Goal: Task Accomplishment & Management: Manage account settings

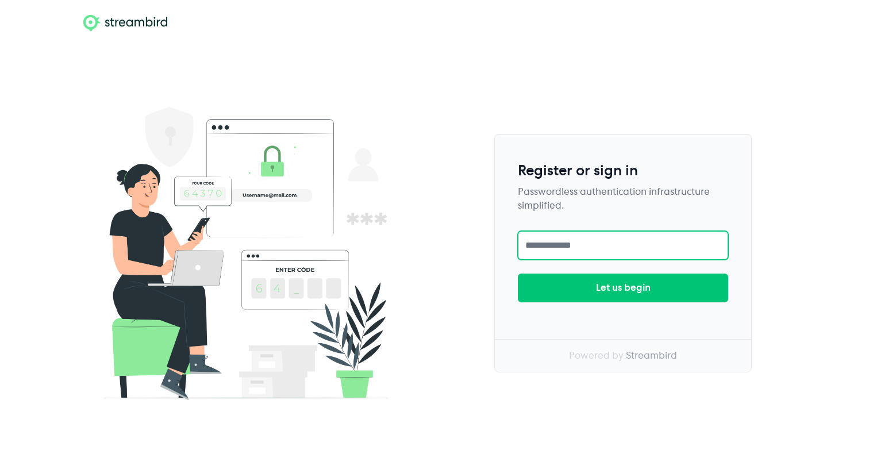
click at [602, 243] on input "text" at bounding box center [623, 245] width 210 height 29
type input "**********"
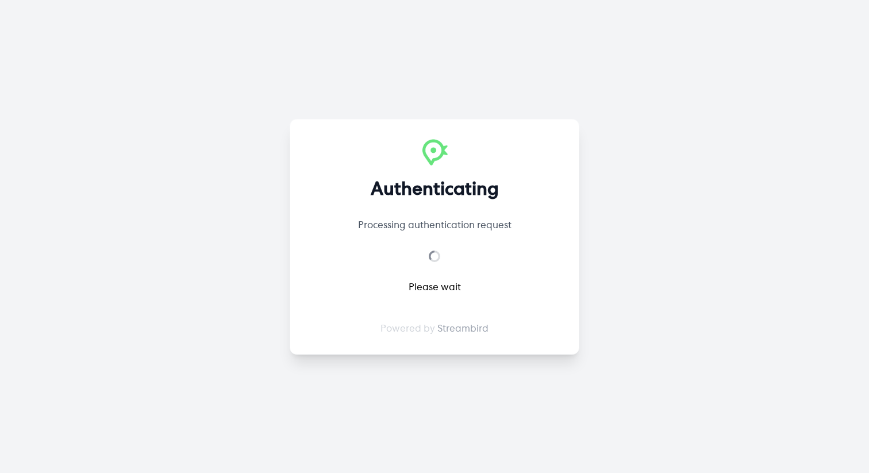
select select "**"
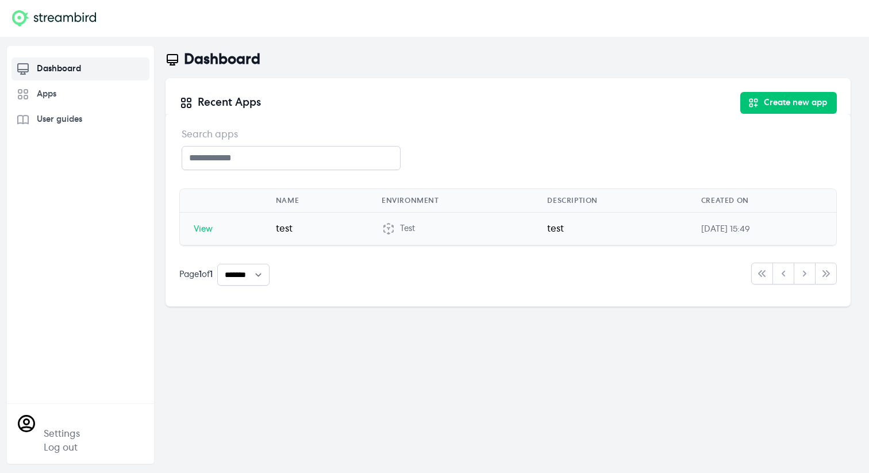
click at [368, 225] on td "Test" at bounding box center [451, 229] width 166 height 33
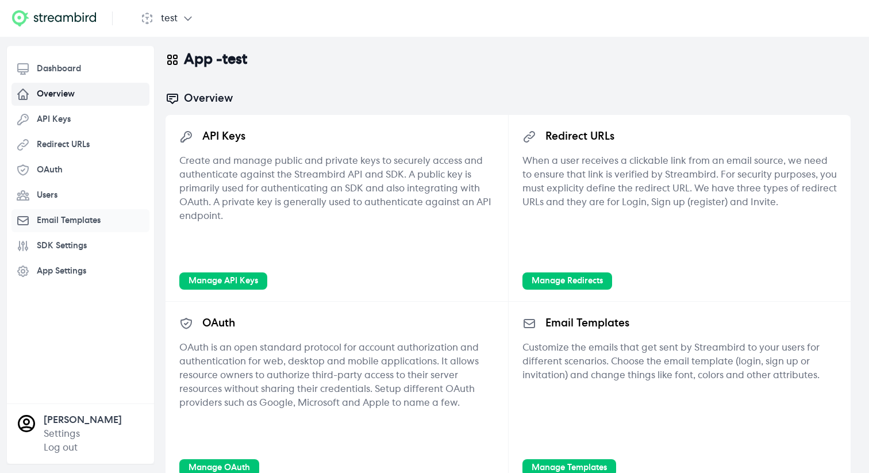
click at [84, 223] on span "Email Templates" at bounding box center [69, 221] width 64 height 12
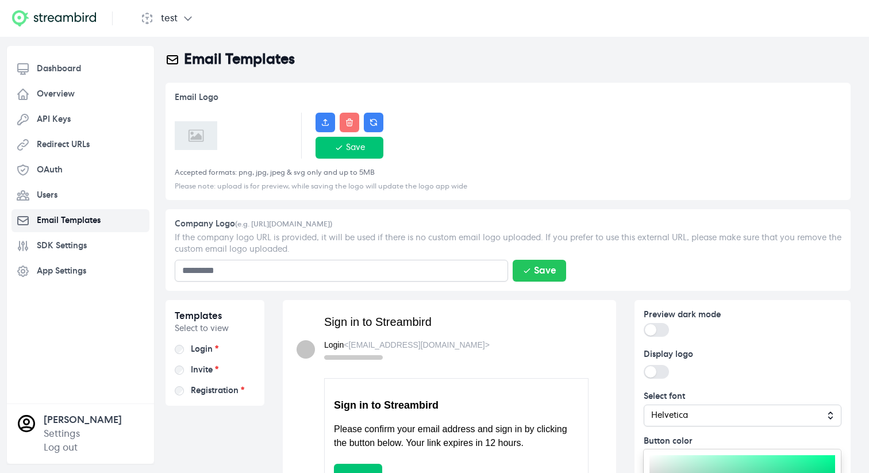
click at [76, 244] on span "SDK Settings" at bounding box center [62, 246] width 50 height 12
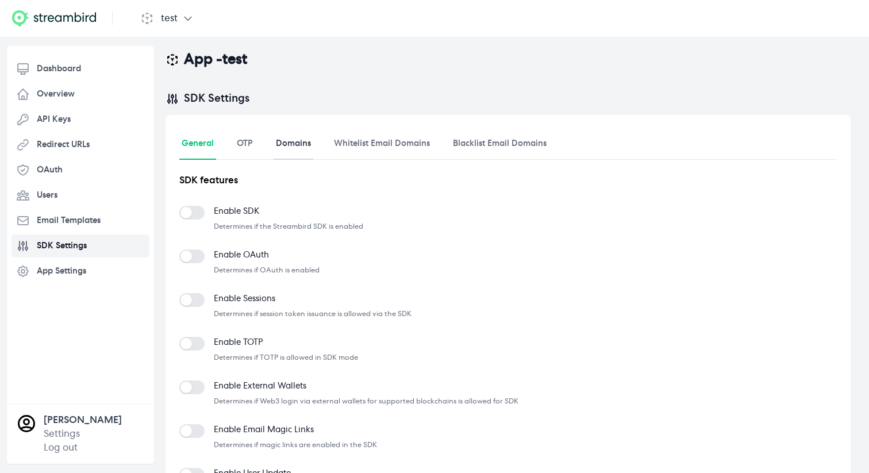
click at [297, 145] on link "Domains" at bounding box center [294, 144] width 40 height 31
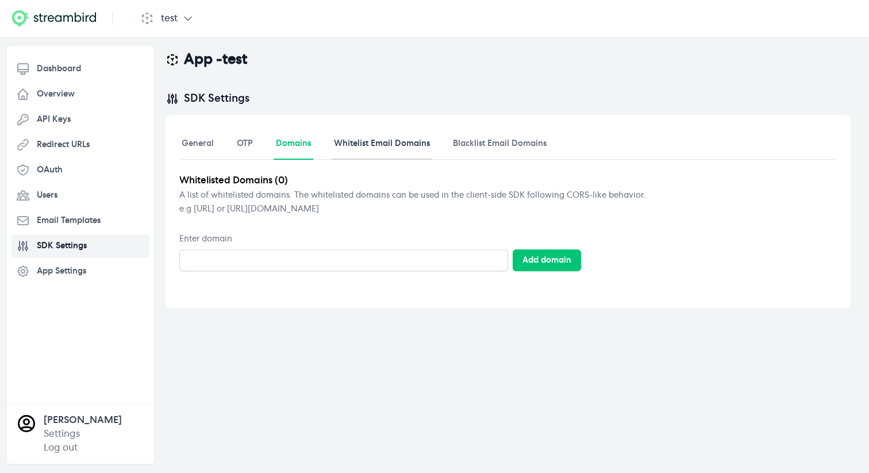
click at [394, 154] on link "Whitelist Email Domains" at bounding box center [382, 144] width 101 height 31
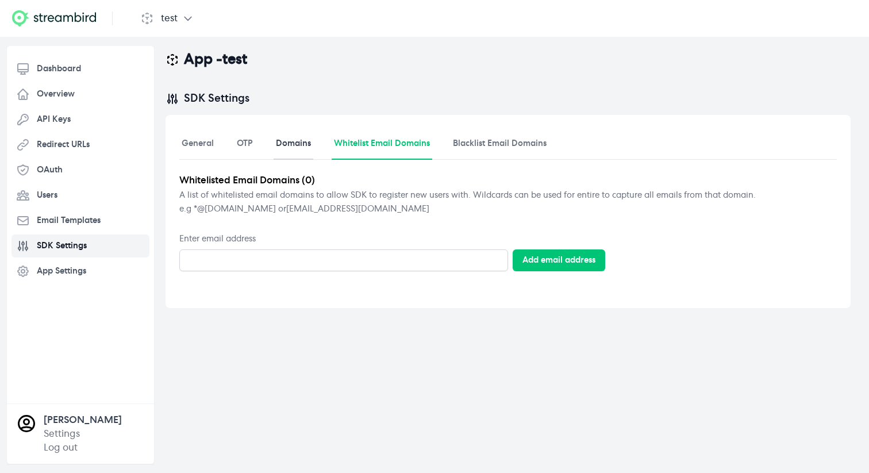
click at [299, 155] on link "Domains" at bounding box center [294, 144] width 40 height 31
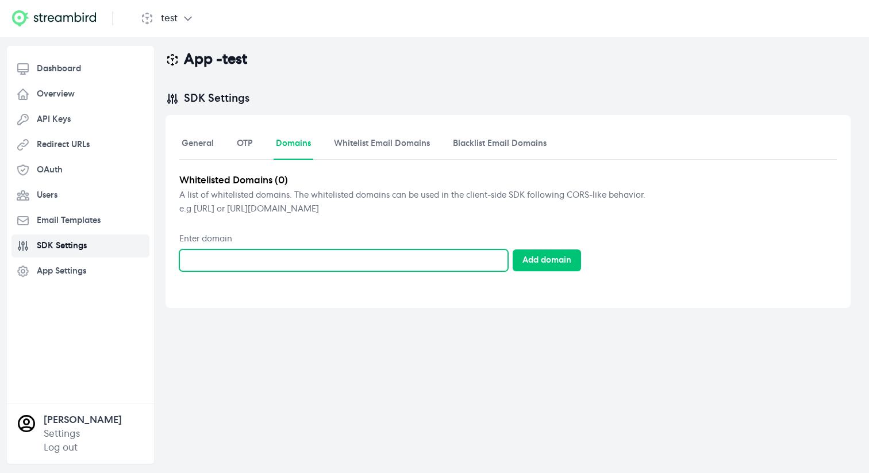
click at [228, 252] on input "Enter domain" at bounding box center [343, 261] width 329 height 22
type input "**********"
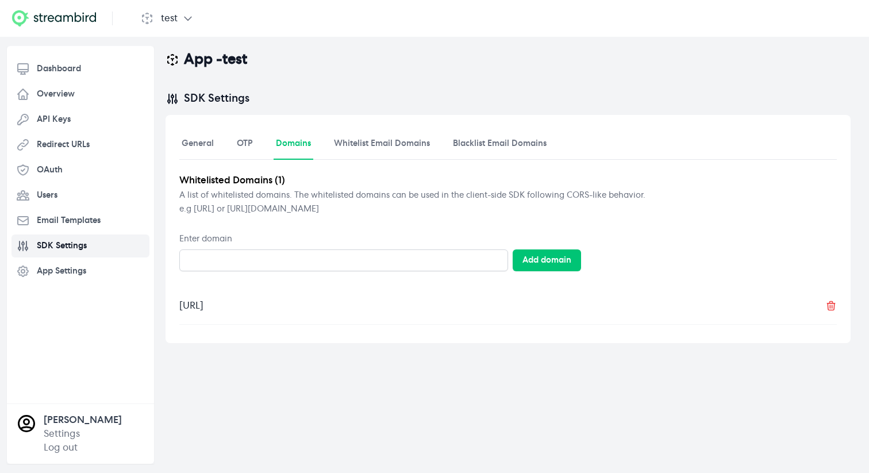
click at [334, 304] on div "https://localhost:50" at bounding box center [508, 312] width 658 height 26
click at [832, 307] on icon at bounding box center [830, 306] width 7 height 9
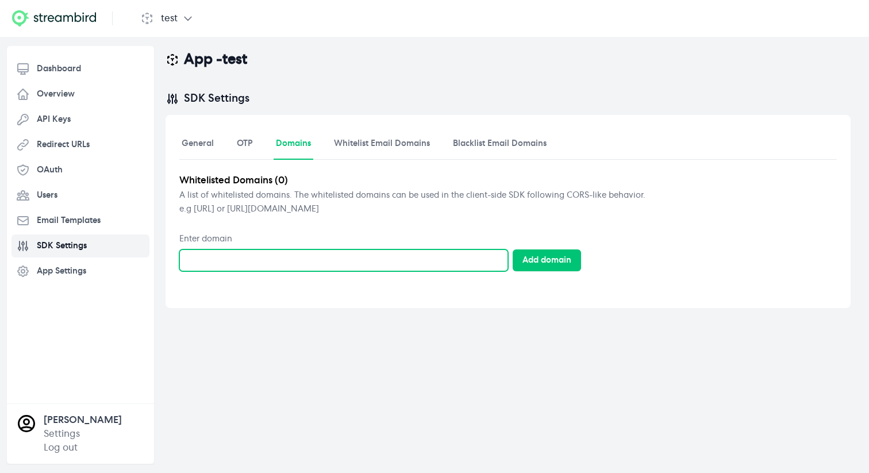
click at [215, 256] on input "Enter domain" at bounding box center [343, 261] width 329 height 22
type input "**********"
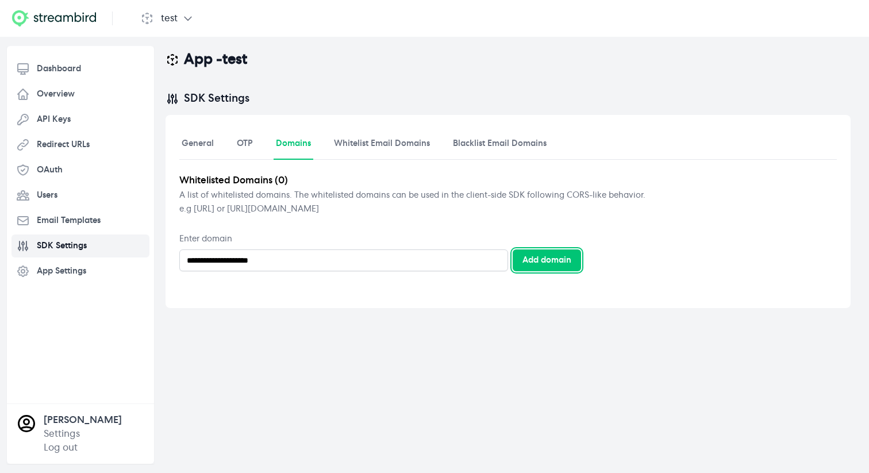
click at [530, 262] on div "Add domain" at bounding box center [547, 261] width 49 height 12
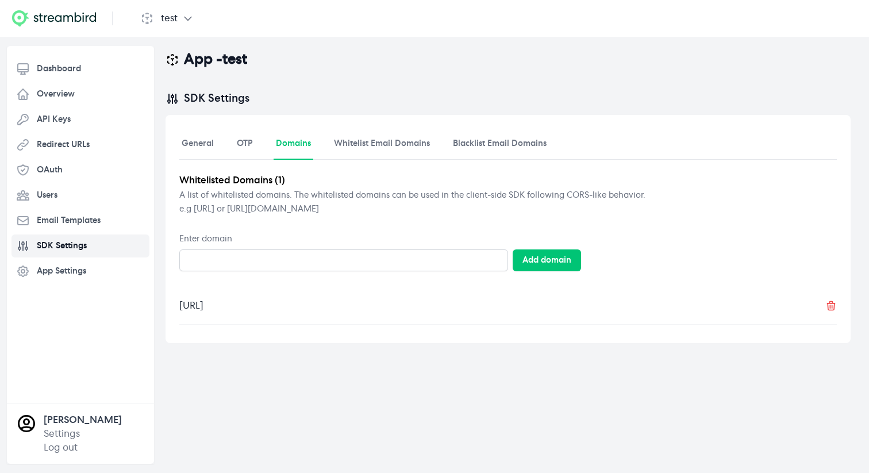
drag, startPoint x: 175, startPoint y: 304, endPoint x: 317, endPoint y: 304, distance: 142.6
click at [318, 304] on div "**********" at bounding box center [508, 229] width 685 height 228
click at [362, 308] on div "[URL]" at bounding box center [508, 312] width 658 height 26
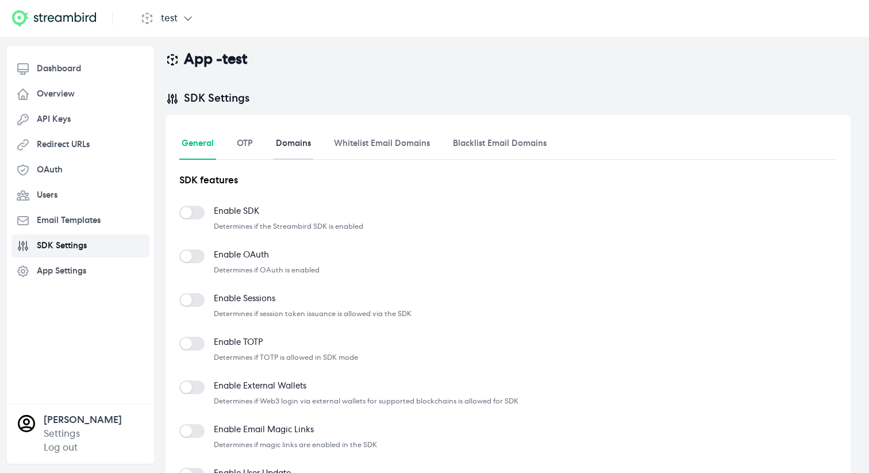
click at [308, 151] on link "Domains" at bounding box center [294, 144] width 40 height 31
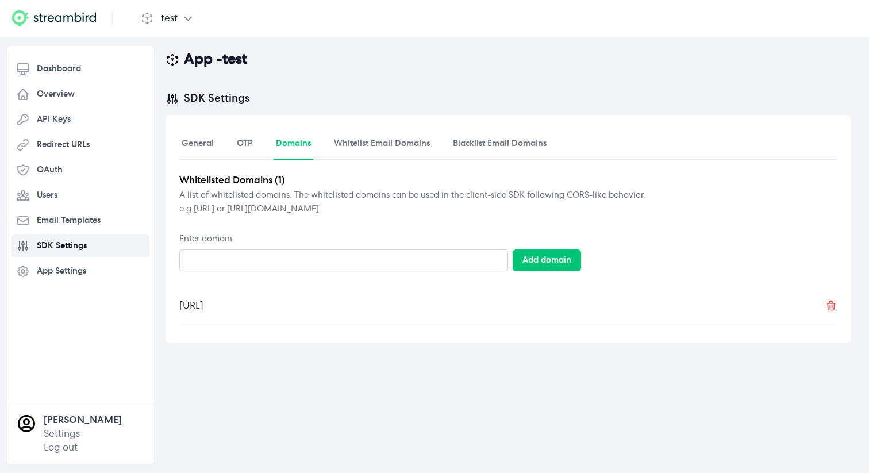
drag, startPoint x: 179, startPoint y: 305, endPoint x: 281, endPoint y: 304, distance: 101.2
click at [281, 304] on div "[URL]" at bounding box center [508, 312] width 658 height 26
click at [176, 305] on div "**********" at bounding box center [508, 229] width 685 height 228
drag, startPoint x: 176, startPoint y: 305, endPoint x: 327, endPoint y: 305, distance: 151.2
click at [327, 305] on div "**********" at bounding box center [508, 229] width 685 height 228
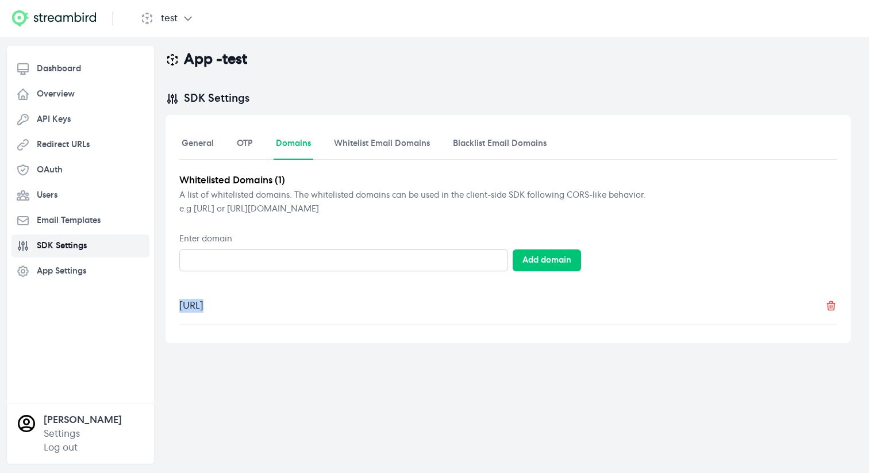
click at [204, 312] on div "[URL]" at bounding box center [191, 306] width 24 height 14
drag, startPoint x: 175, startPoint y: 308, endPoint x: 315, endPoint y: 319, distance: 140.2
click at [315, 319] on div "**********" at bounding box center [508, 229] width 685 height 228
click at [74, 146] on span "Redirect URLs" at bounding box center [63, 145] width 53 height 12
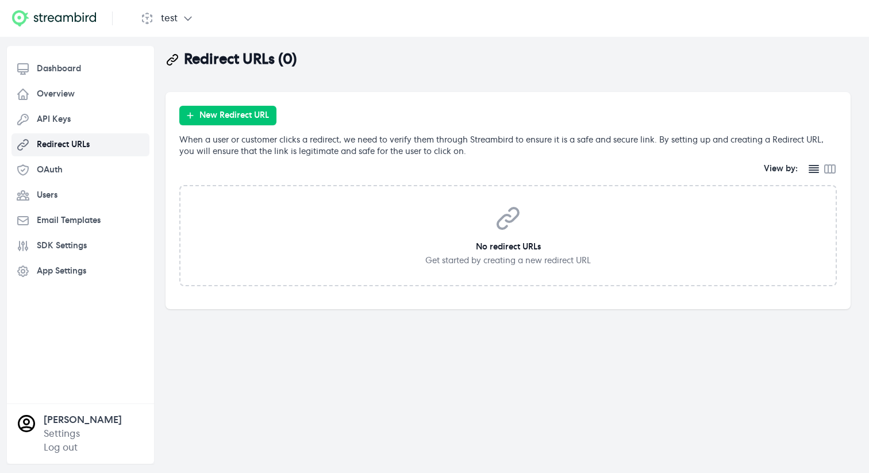
click at [521, 230] on icon at bounding box center [509, 219] width 28 height 28
click at [242, 117] on button "New Redirect URL" at bounding box center [227, 116] width 97 height 20
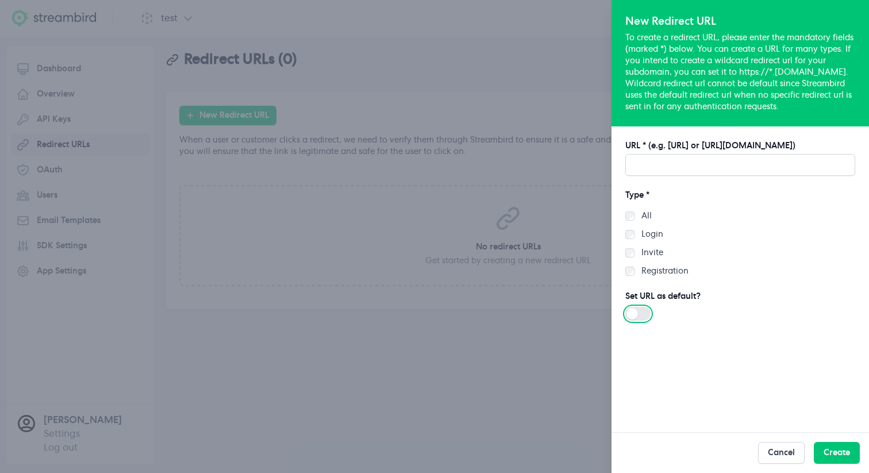
click at [641, 315] on button "Use setting" at bounding box center [638, 314] width 25 height 14
click at [635, 312] on button "Use setting" at bounding box center [638, 314] width 25 height 14
click at [492, 204] on div at bounding box center [434, 236] width 869 height 473
click at [791, 455] on button "Cancel" at bounding box center [781, 453] width 47 height 22
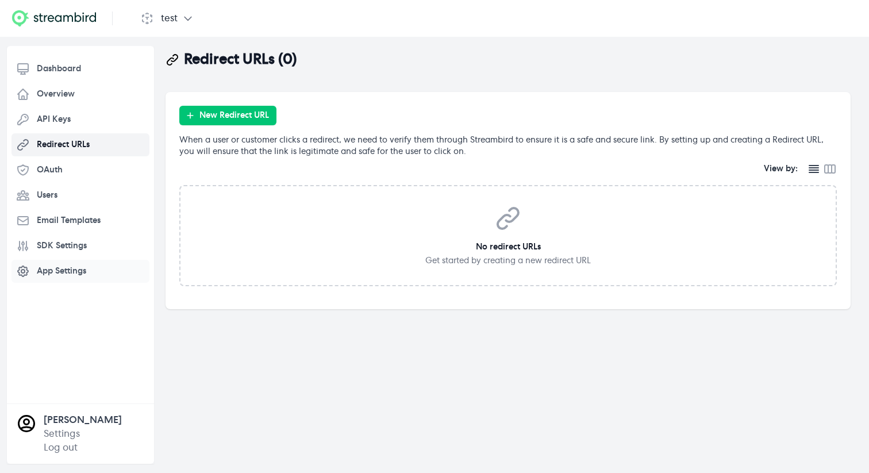
click at [55, 271] on span "App Settings" at bounding box center [61, 272] width 49 height 12
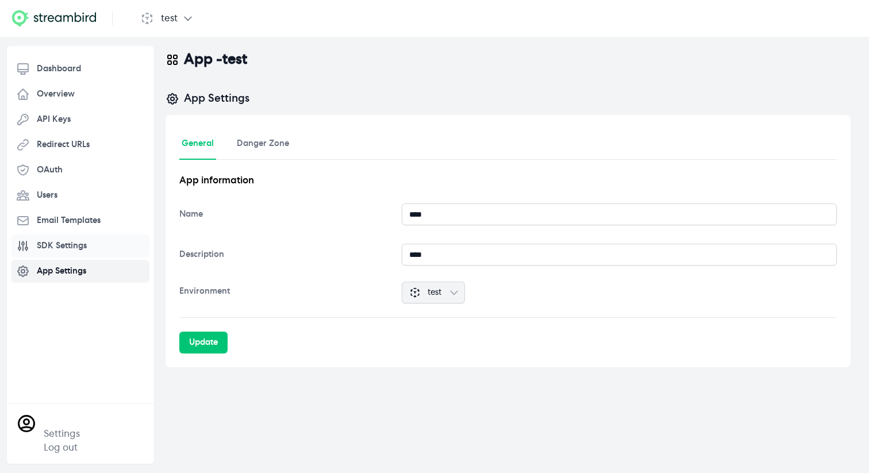
click at [66, 243] on span "SDK Settings" at bounding box center [62, 246] width 50 height 12
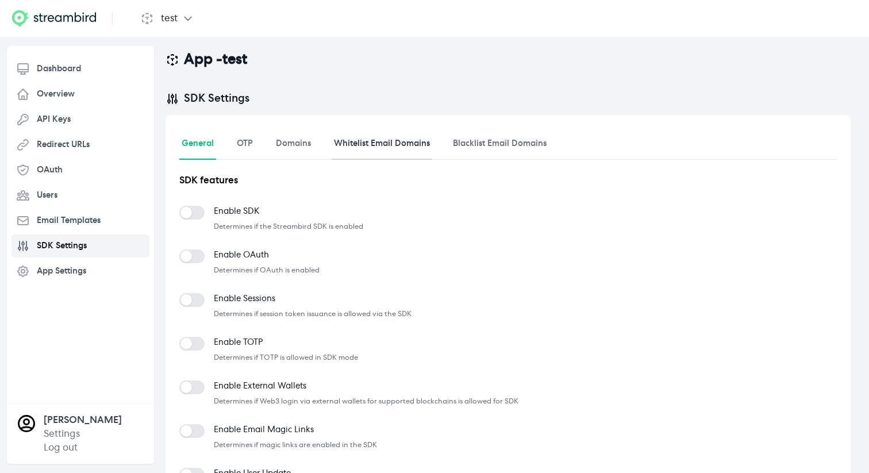
click at [407, 139] on link "Whitelist Email Domains" at bounding box center [382, 144] width 101 height 31
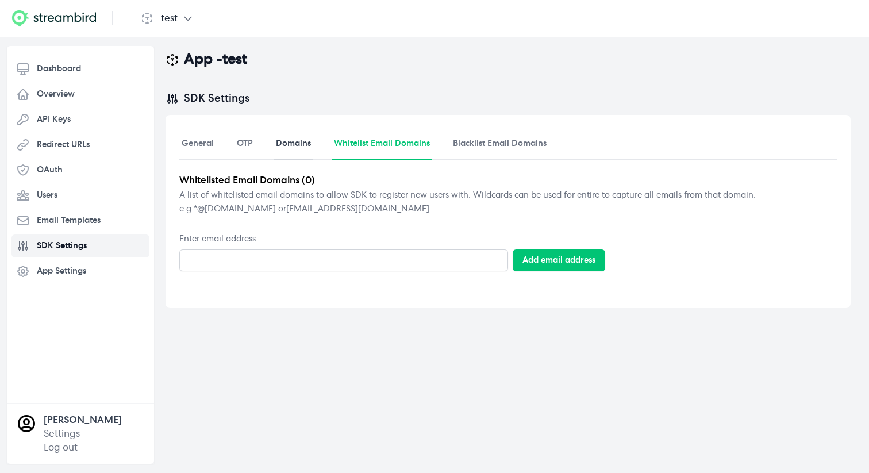
click at [300, 143] on link "Domains" at bounding box center [294, 144] width 40 height 31
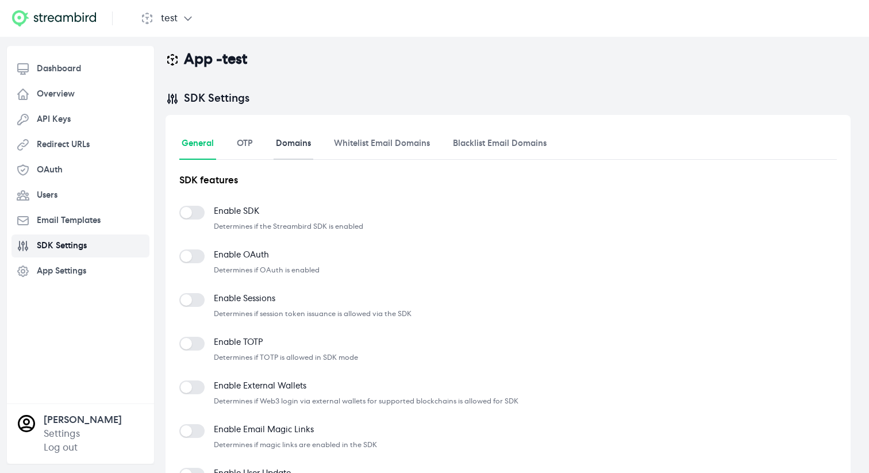
click at [295, 156] on link "Domains" at bounding box center [294, 144] width 40 height 31
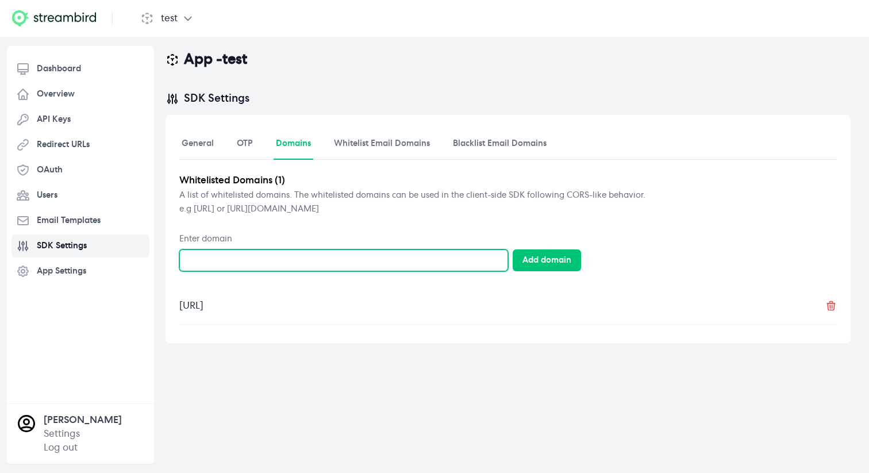
click at [271, 256] on input "Enter domain" at bounding box center [343, 261] width 329 height 22
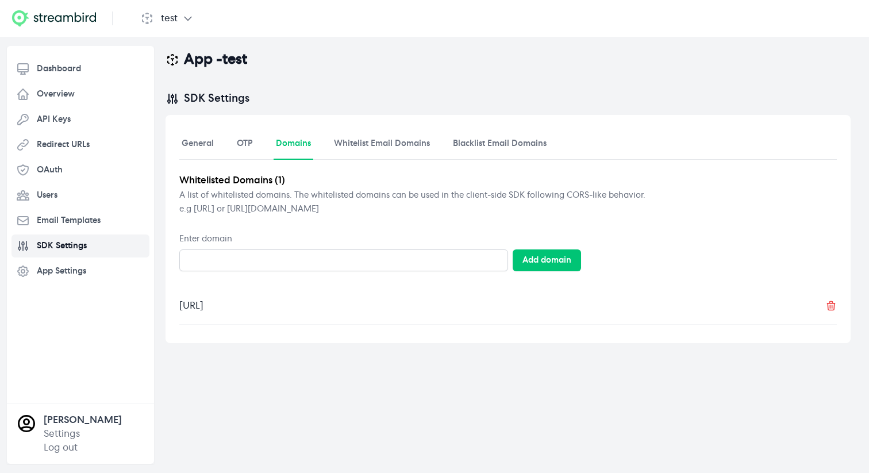
drag, startPoint x: 290, startPoint y: 313, endPoint x: 174, endPoint y: 304, distance: 116.5
click at [174, 304] on div "**********" at bounding box center [508, 229] width 685 height 228
click at [77, 152] on link "Redirect URLs" at bounding box center [81, 144] width 138 height 23
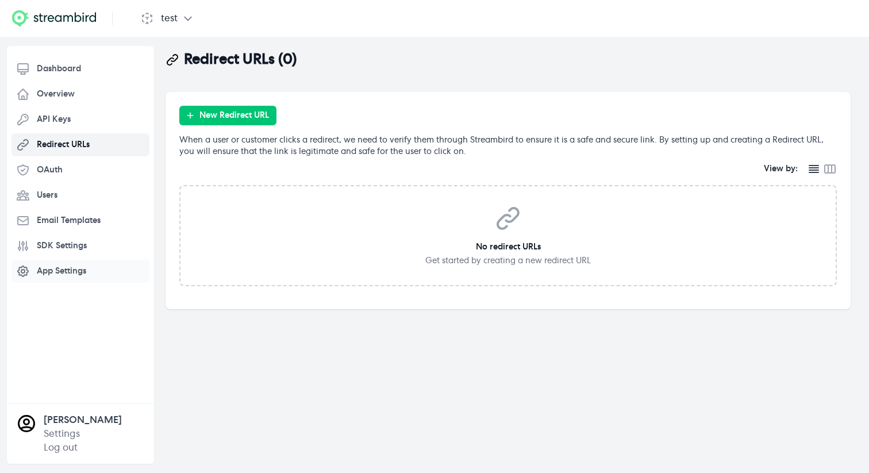
click at [80, 262] on link "App Settings" at bounding box center [81, 271] width 138 height 23
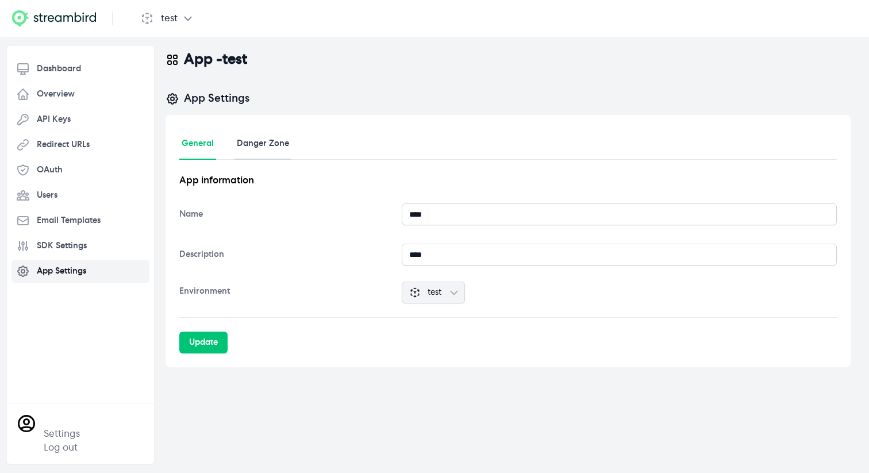
click at [267, 147] on link "Danger Zone" at bounding box center [263, 144] width 57 height 31
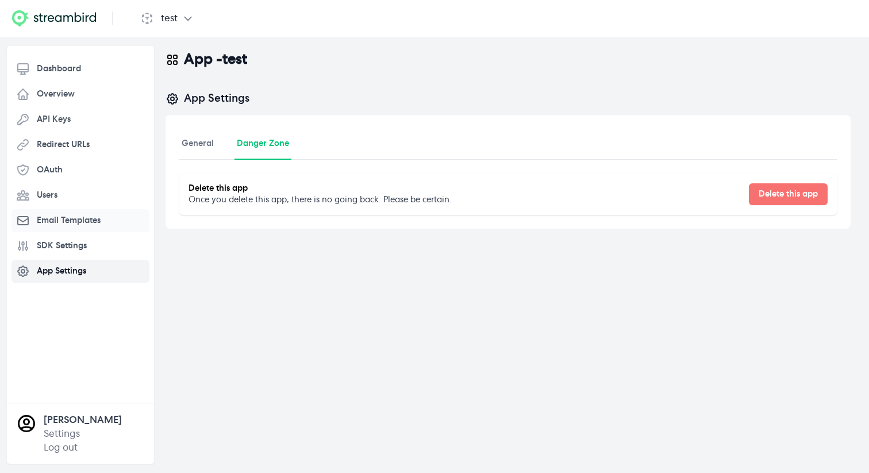
click at [87, 223] on span "Email Templates" at bounding box center [69, 221] width 64 height 12
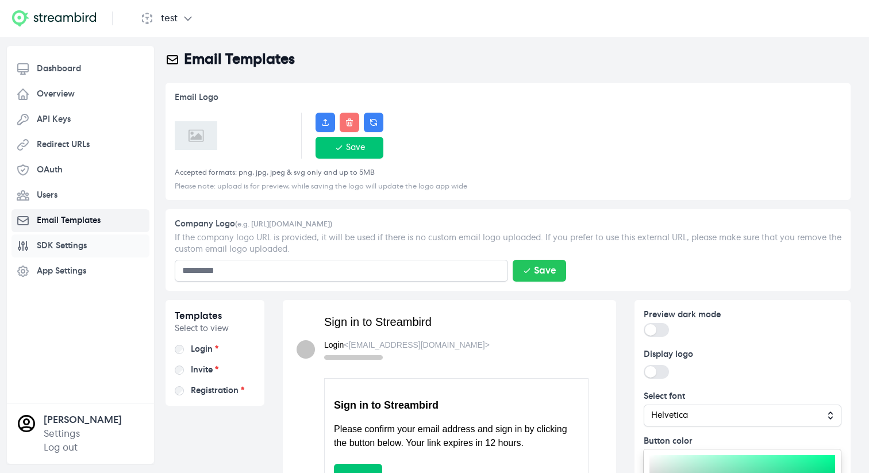
click at [76, 243] on span "SDK Settings" at bounding box center [62, 246] width 50 height 12
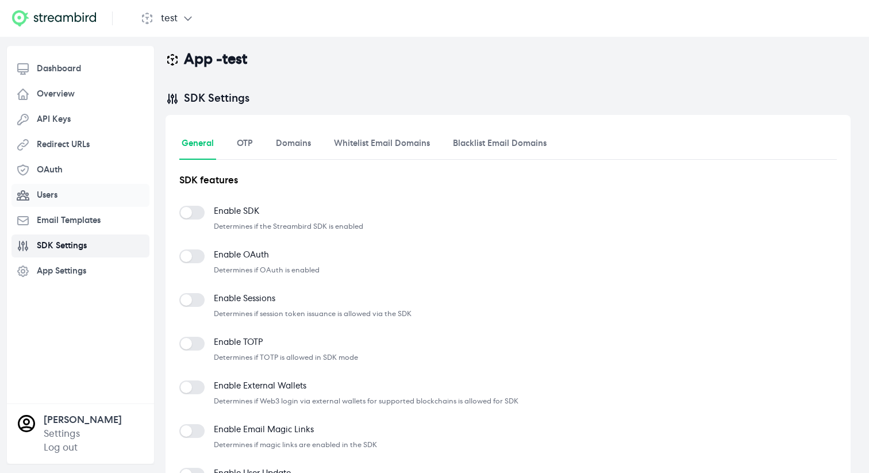
click at [79, 198] on link "Users" at bounding box center [81, 195] width 138 height 23
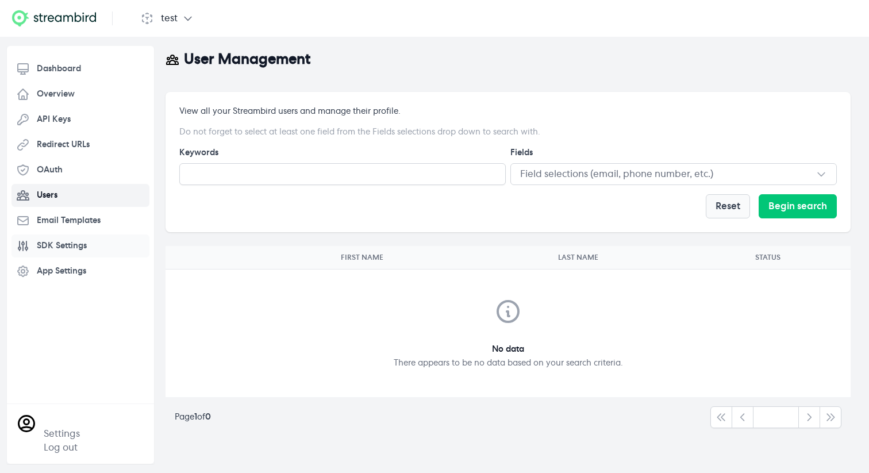
click at [75, 250] on span "SDK Settings" at bounding box center [62, 246] width 50 height 12
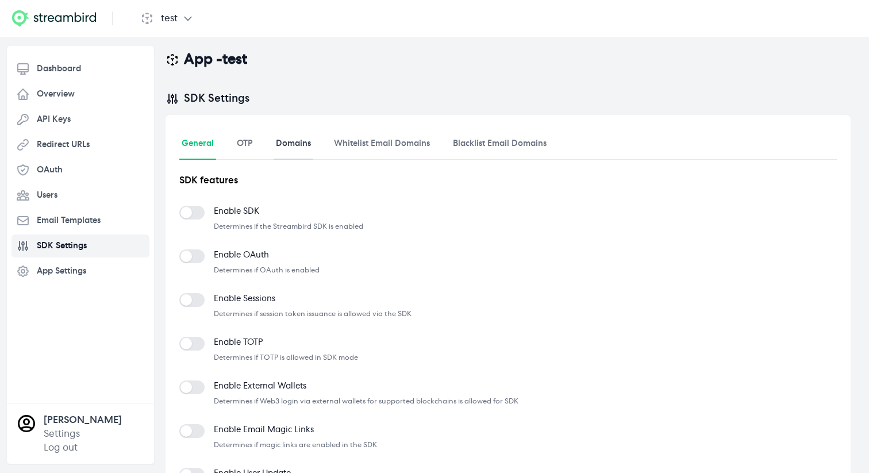
click at [295, 148] on link "Domains" at bounding box center [294, 144] width 40 height 31
